Goal: Navigation & Orientation: Find specific page/section

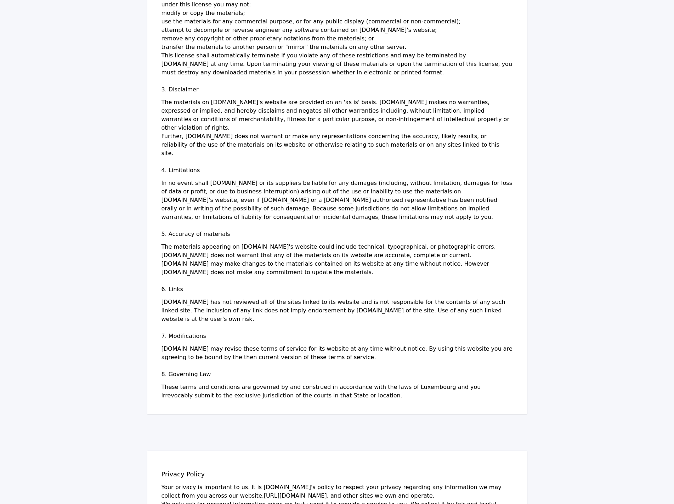
scroll to position [300, 0]
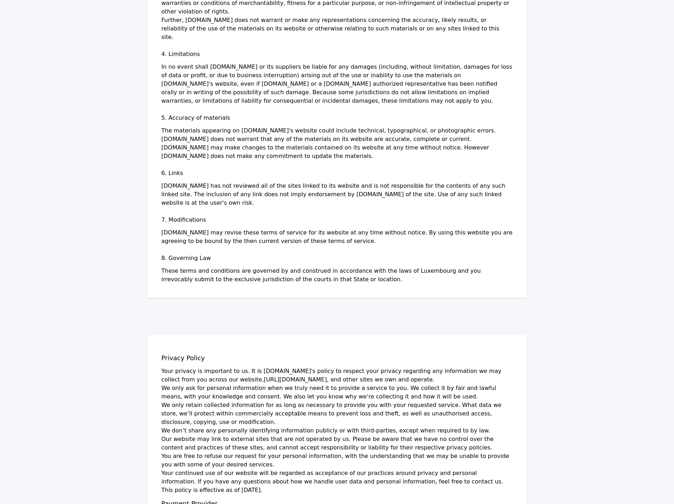
drag, startPoint x: 538, startPoint y: 118, endPoint x: 426, endPoint y: 520, distance: 417.9
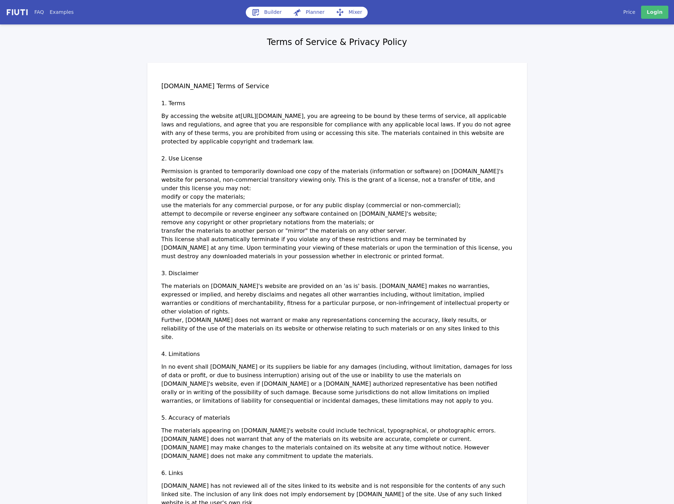
drag, startPoint x: 441, startPoint y: 478, endPoint x: 469, endPoint y: -43, distance: 521.7
drag, startPoint x: 562, startPoint y: 58, endPoint x: 526, endPoint y: -43, distance: 107.4
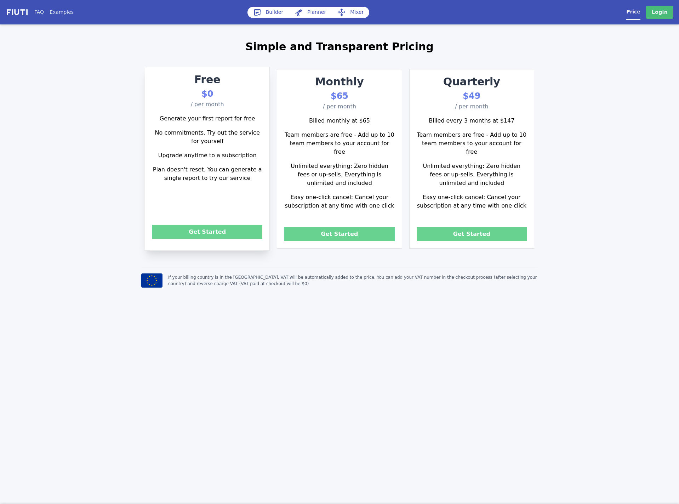
click at [162, 416] on div "FAQ Examples Builder Planner Mixer My campaigns Price Settings Login Logout Sim…" at bounding box center [339, 252] width 679 height 504
click at [660, 18] on link "Login" at bounding box center [659, 12] width 27 height 13
click at [419, 326] on div "FAQ Examples Builder Planner Mixer My campaigns Price Settings Login Logout Sim…" at bounding box center [339, 252] width 679 height 504
click at [563, 201] on div "FAQ Examples Builder Planner Mixer My campaigns Price Settings Login Logout Sim…" at bounding box center [339, 146] width 679 height 293
